Goal: Information Seeking & Learning: Learn about a topic

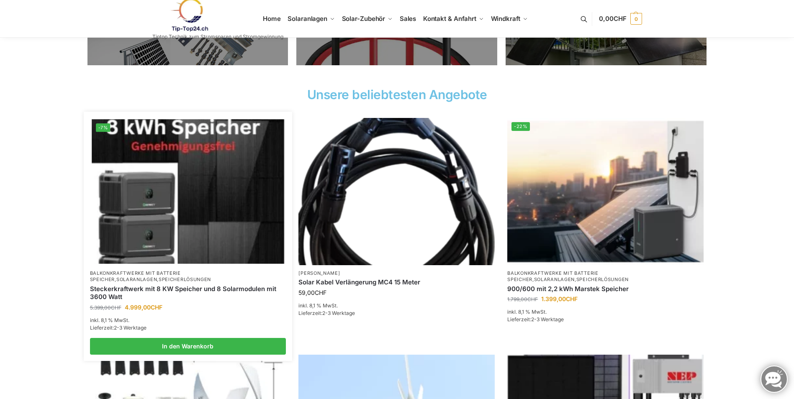
scroll to position [285, 0]
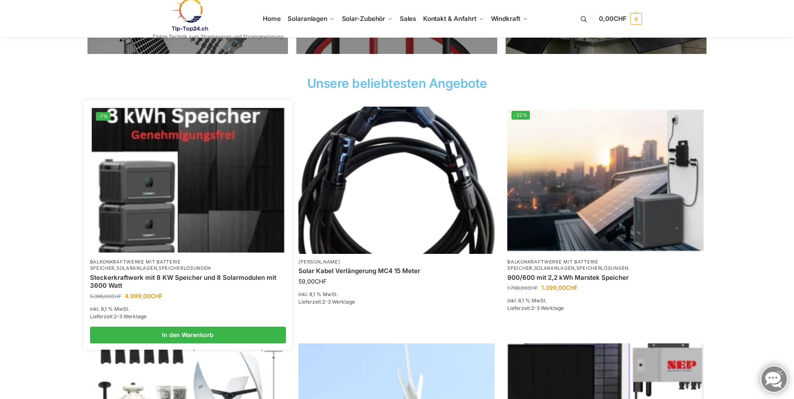
click at [169, 173] on img at bounding box center [188, 180] width 193 height 144
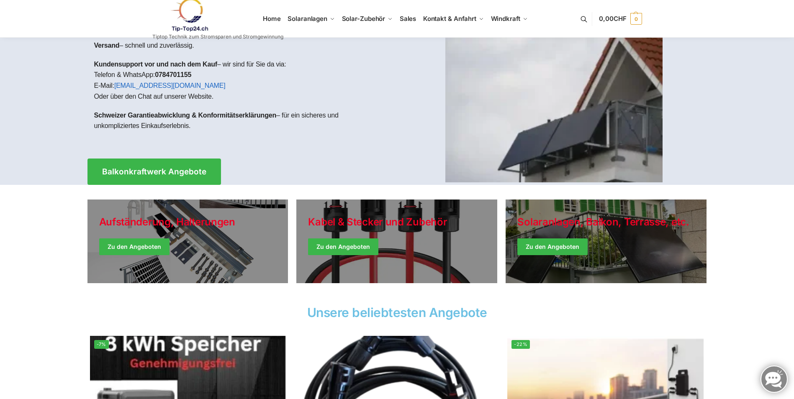
scroll to position [0, 0]
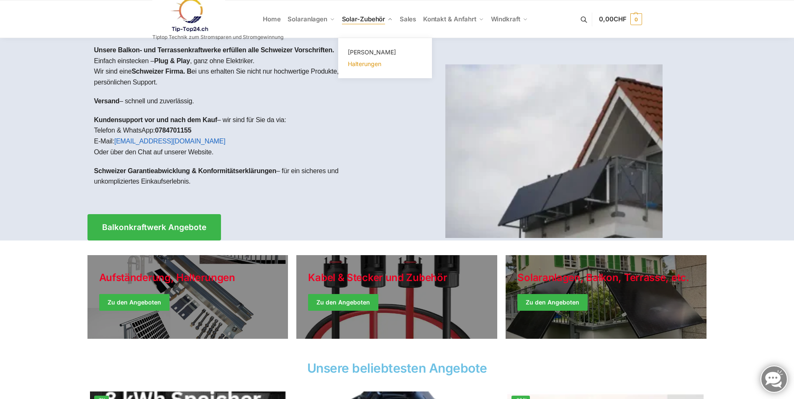
click at [376, 64] on span "Halterungen" at bounding box center [364, 63] width 33 height 7
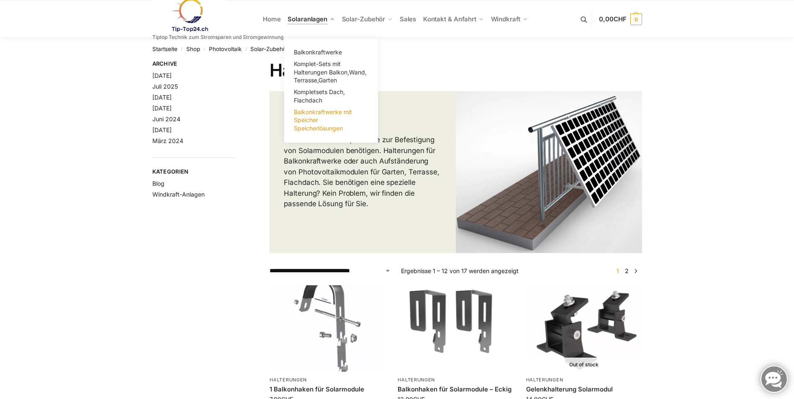
click at [339, 130] on span "Balkonkraftwerke mit Speicher Speicherlösungen" at bounding box center [323, 119] width 58 height 23
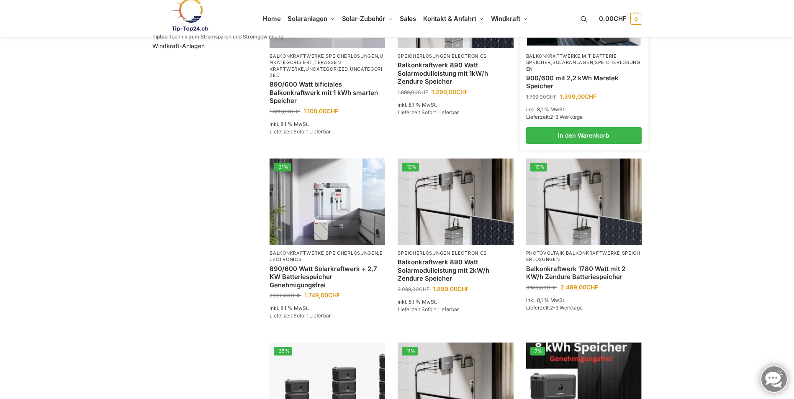
scroll to position [167, 0]
